Goal: Task Accomplishment & Management: Manage account settings

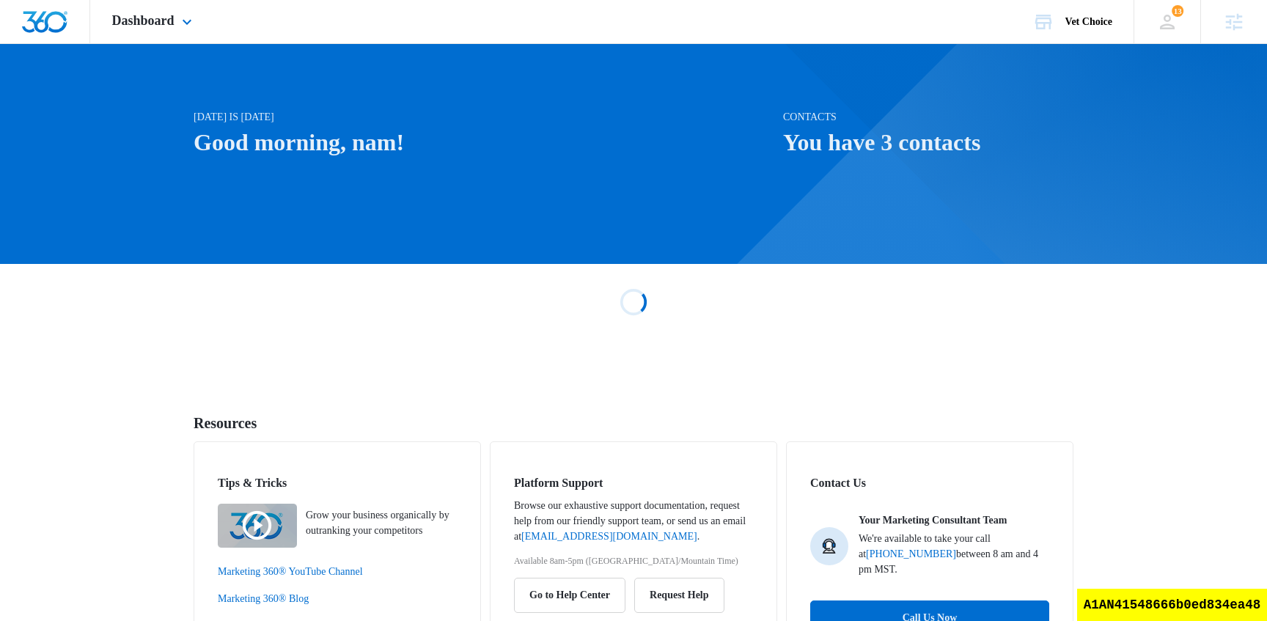
click at [139, 33] on div "Dashboard Apps Reputation Websites Forms CRM Email Social Shop Scheduling Payme…" at bounding box center [154, 21] width 128 height 43
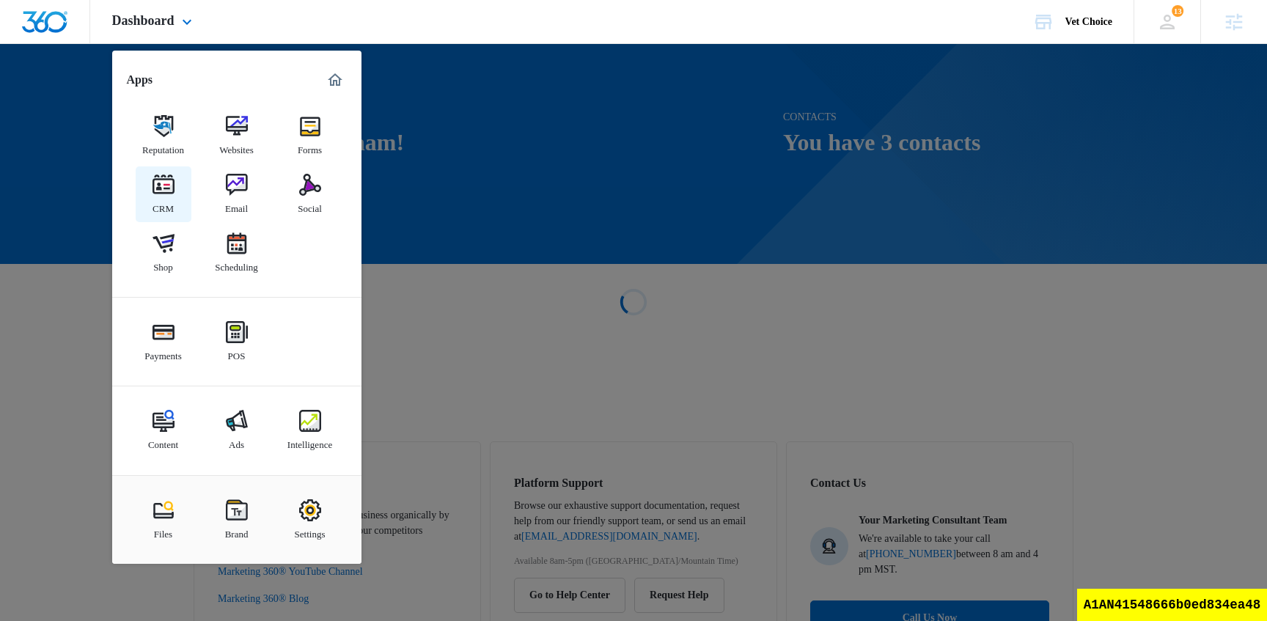
click at [169, 196] on img at bounding box center [164, 185] width 22 height 22
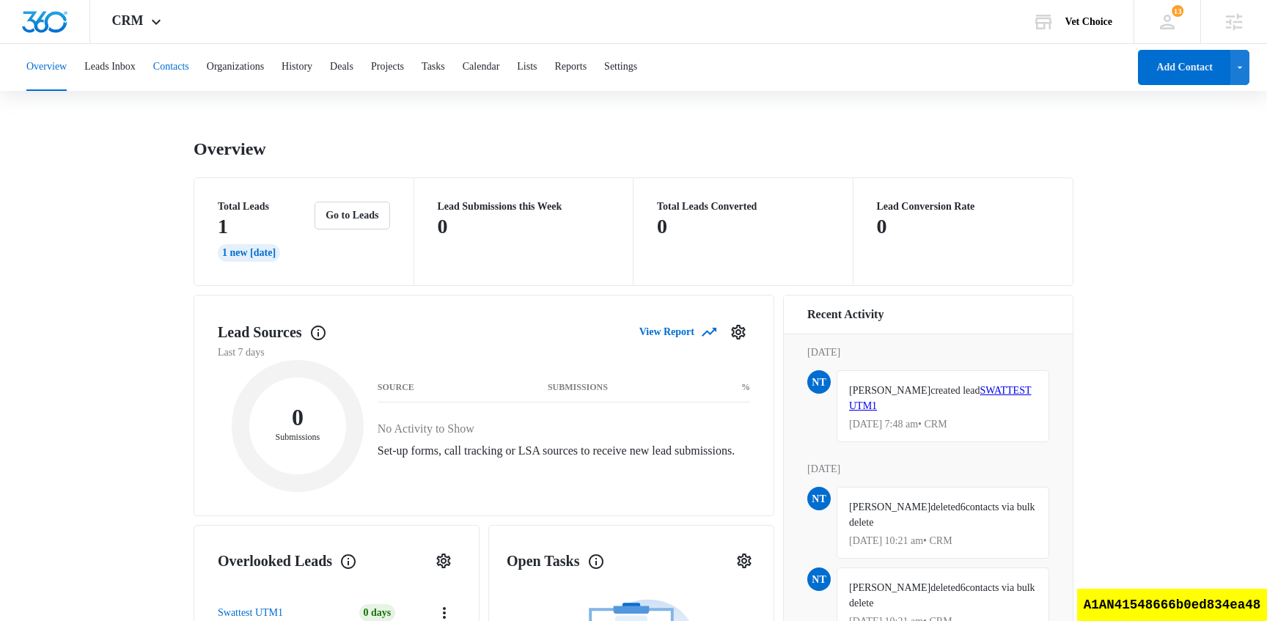
click at [182, 75] on button "Contacts" at bounding box center [171, 67] width 36 height 47
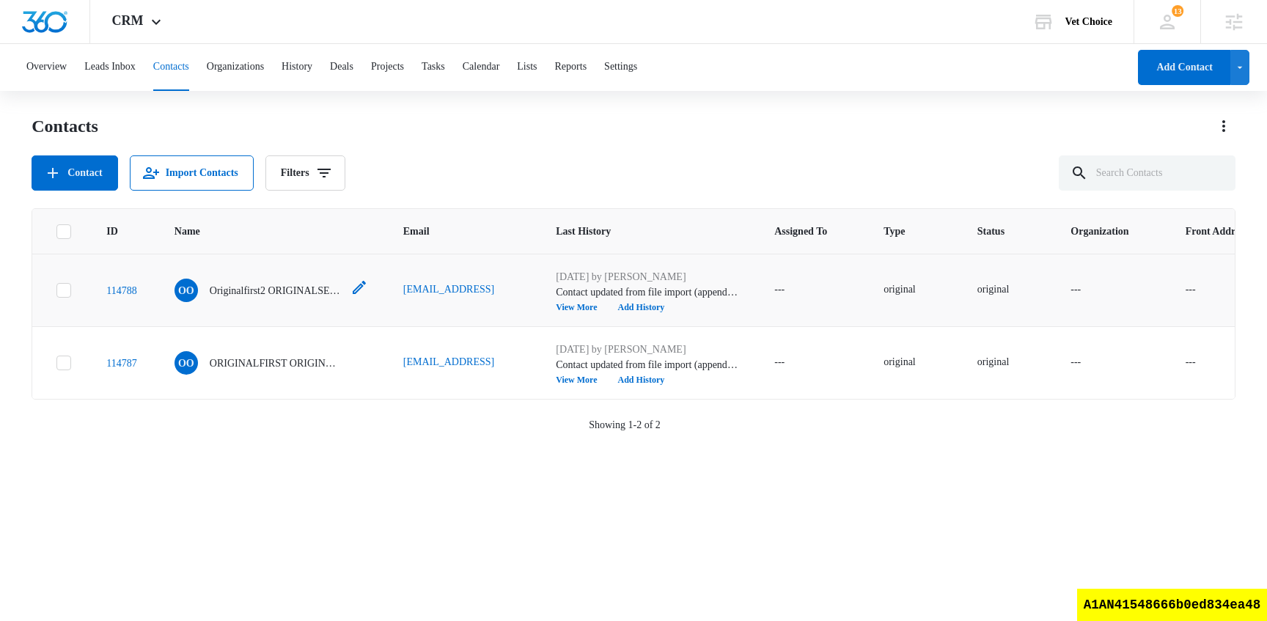
click at [298, 291] on p "Originalfirst2 ORIGINALSECOND2" at bounding box center [276, 290] width 132 height 15
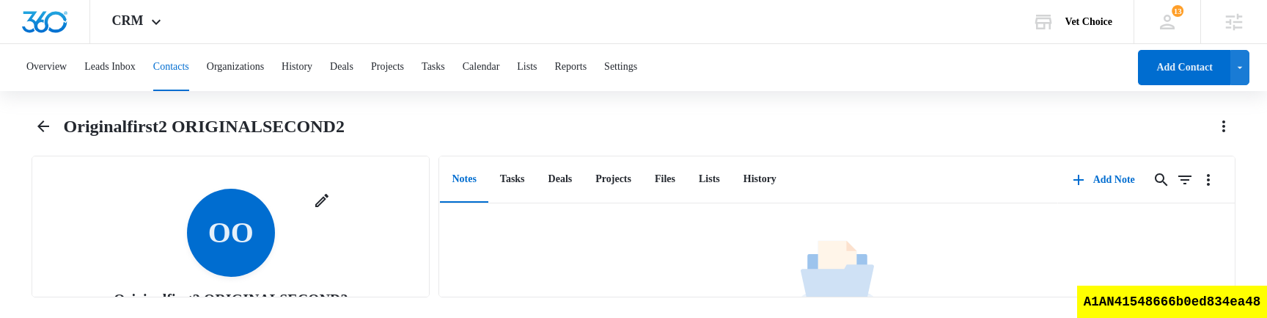
click at [676, 113] on div "Overview Leads Inbox Contacts Organizations History Deals Projects Tasks Calend…" at bounding box center [633, 179] width 1267 height 271
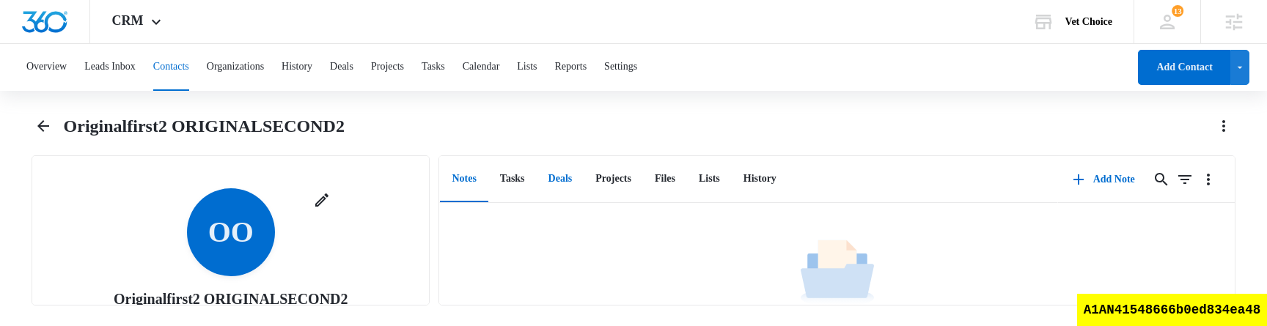
click at [571, 179] on button "Deals" at bounding box center [561, 179] width 48 height 45
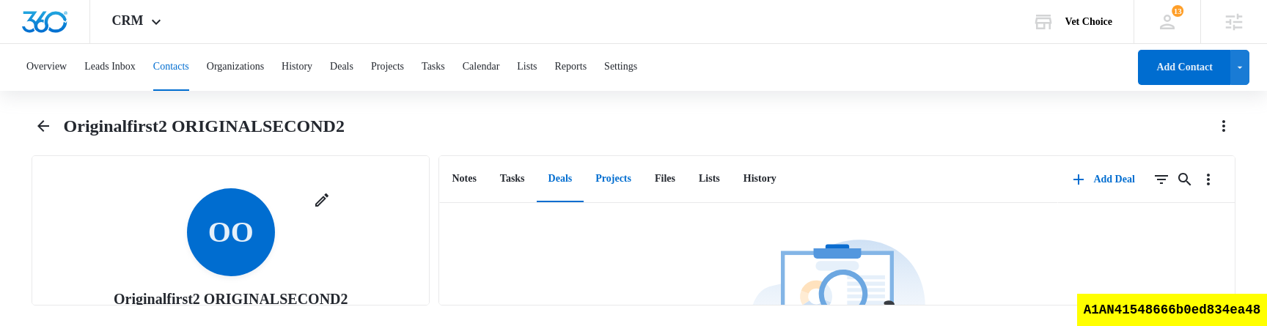
click at [643, 177] on button "Projects" at bounding box center [613, 179] width 59 height 45
click at [687, 188] on button "Files" at bounding box center [665, 179] width 44 height 45
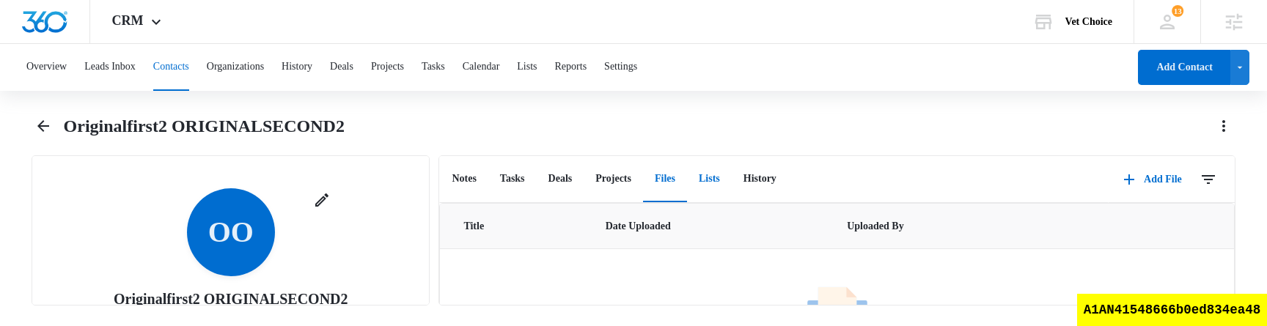
click at [732, 181] on button "Lists" at bounding box center [709, 179] width 45 height 45
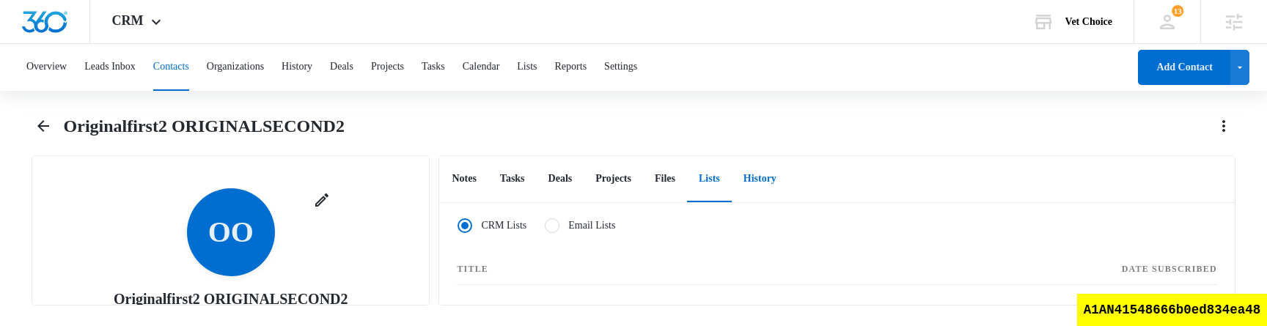
click at [782, 188] on button "History" at bounding box center [760, 179] width 56 height 45
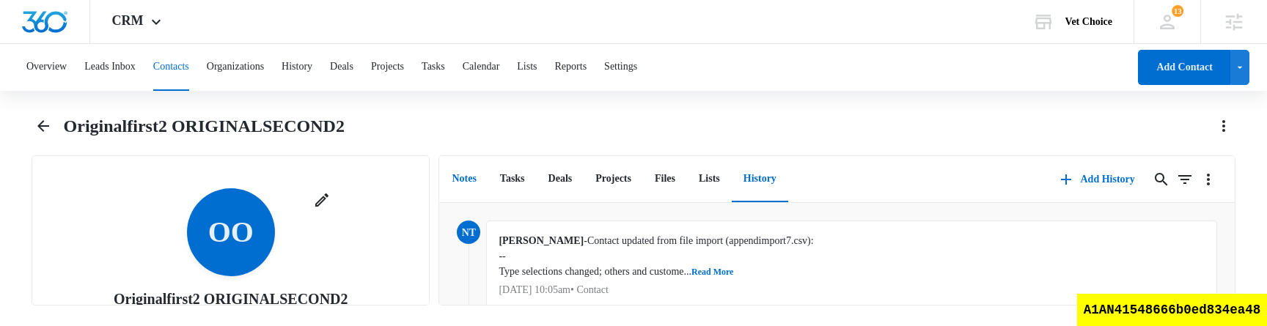
click at [477, 182] on button "Notes" at bounding box center [464, 179] width 48 height 45
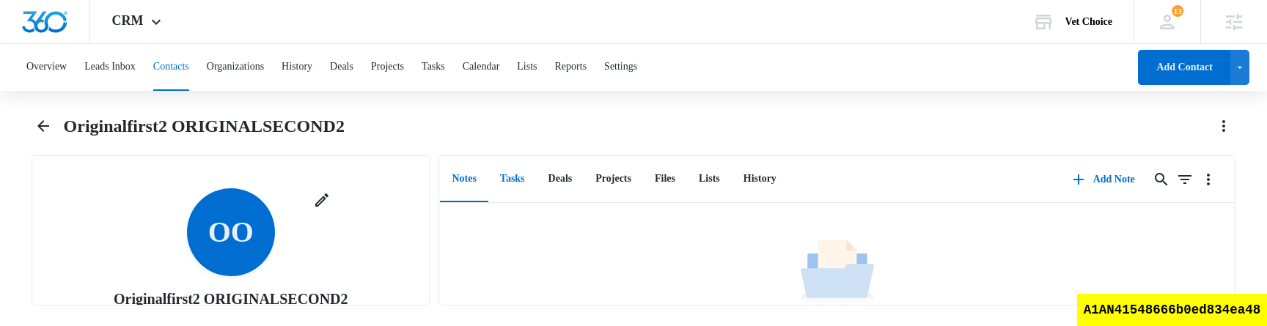
click at [529, 193] on button "Tasks" at bounding box center [512, 179] width 48 height 45
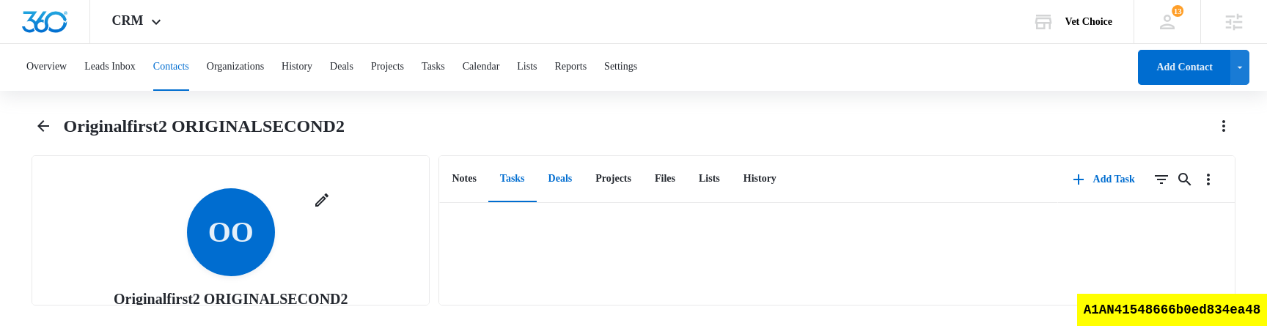
click at [581, 188] on button "Deals" at bounding box center [561, 179] width 48 height 45
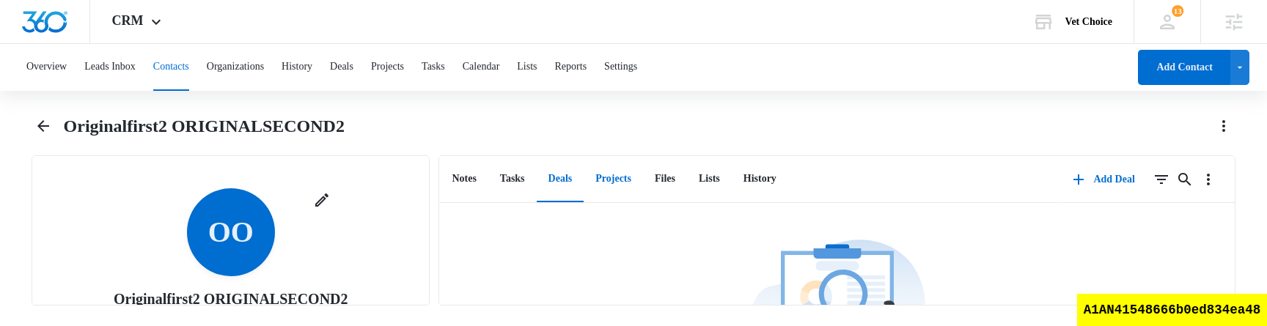
click at [623, 185] on button "Projects" at bounding box center [613, 179] width 59 height 45
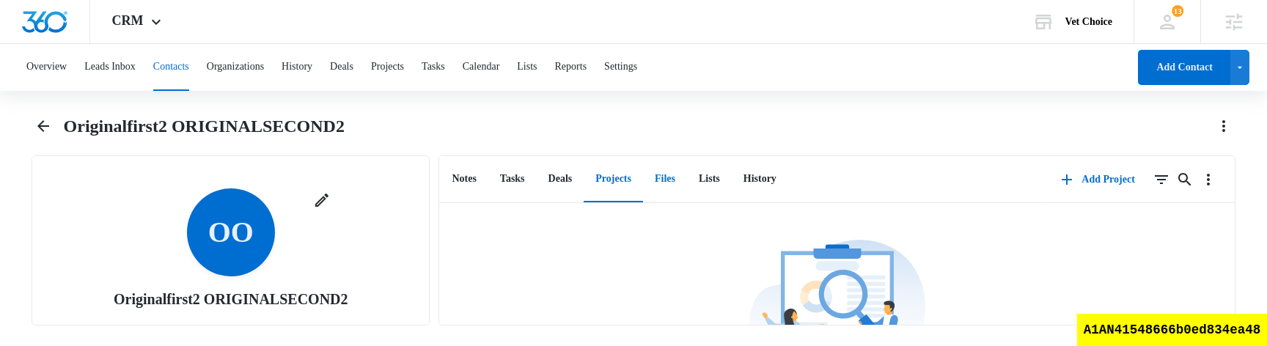
click at [687, 175] on button "Files" at bounding box center [665, 179] width 44 height 45
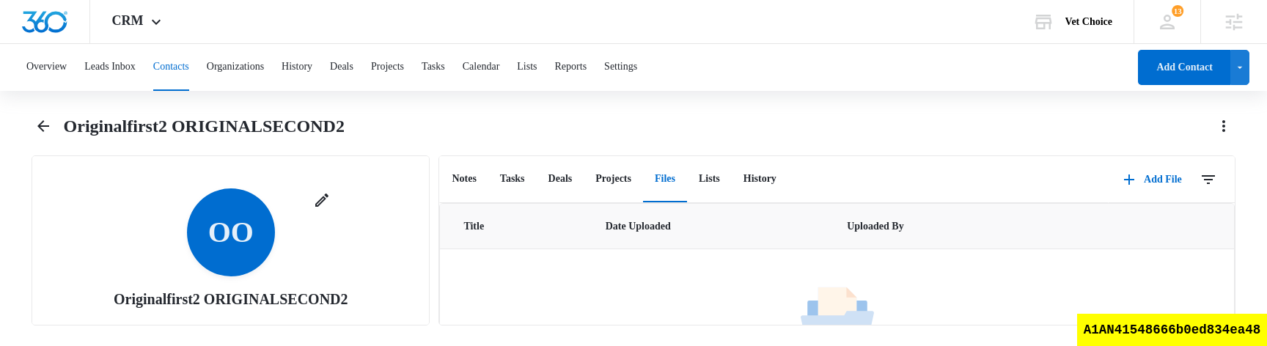
click at [710, 113] on div "Overview Leads Inbox Contacts Organizations History Deals Projects Tasks Calend…" at bounding box center [633, 193] width 1267 height 299
